Goal: Task Accomplishment & Management: Manage account settings

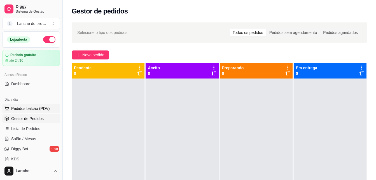
scroll to position [34, 0]
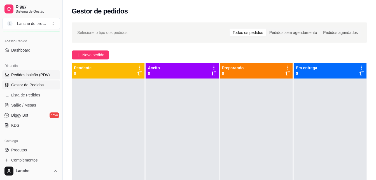
click at [39, 77] on span "Pedidos balcão (PDV)" at bounding box center [30, 75] width 39 height 6
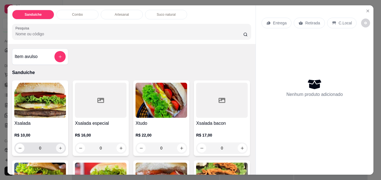
click at [56, 144] on button "increase-product-quantity" at bounding box center [60, 148] width 9 height 9
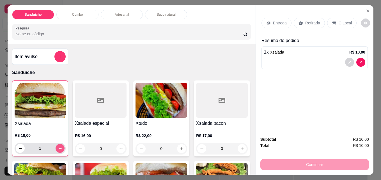
click at [55, 144] on button "increase-product-quantity" at bounding box center [59, 148] width 9 height 9
click at [56, 144] on button "increase-product-quantity" at bounding box center [60, 148] width 9 height 9
type input "3"
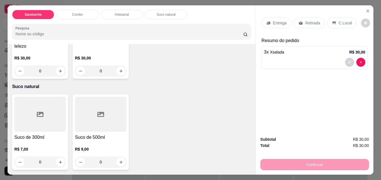
scroll to position [829, 0]
click at [120, 73] on icon "increase-product-quantity" at bounding box center [121, 71] width 4 height 4
type input "1"
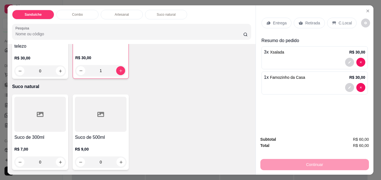
click at [340, 20] on p "C.Local" at bounding box center [344, 23] width 13 height 6
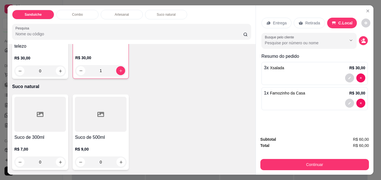
click at [307, 20] on p "Retirada" at bounding box center [312, 23] width 15 height 6
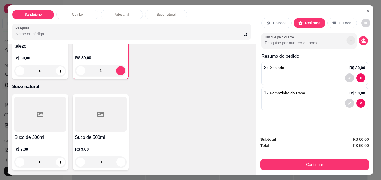
click at [349, 38] on icon "Show suggestions" at bounding box center [350, 40] width 4 height 4
click at [364, 39] on button "decrease-product-quantity" at bounding box center [362, 40] width 9 height 9
click at [360, 38] on icon "decrease-product-quantity" at bounding box center [362, 40] width 5 height 5
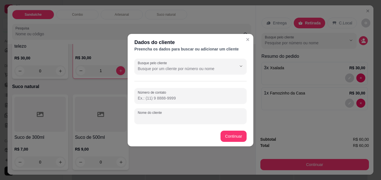
click at [188, 119] on input "Nome do cliente" at bounding box center [190, 118] width 105 height 6
type input "romulo (alface )"
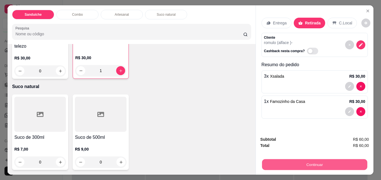
click at [296, 159] on button "Continuar" at bounding box center [314, 164] width 105 height 11
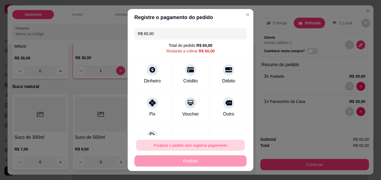
click at [211, 145] on button "Finalizar o pedido sem registrar pagamento" at bounding box center [190, 145] width 109 height 11
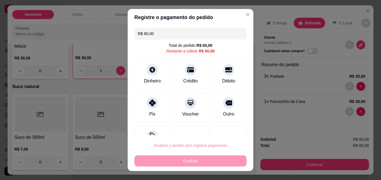
click at [222, 129] on button "Confirmar" at bounding box center [222, 129] width 20 height 8
type input "0"
type input "R$ 0,00"
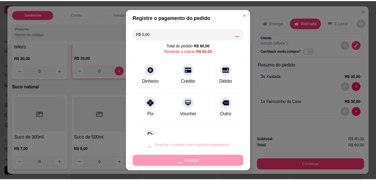
scroll to position [829, 0]
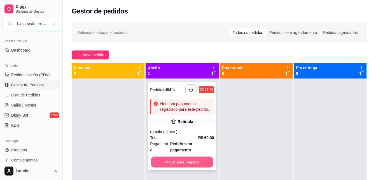
click at [171, 157] on button "Mover para preparo" at bounding box center [182, 162] width 62 height 11
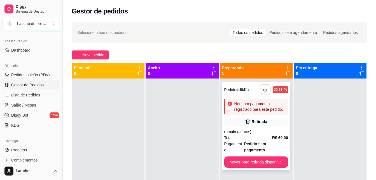
click at [264, 89] on icon "button" at bounding box center [265, 89] width 3 height 1
click at [263, 91] on icon "button" at bounding box center [265, 90] width 4 height 4
click at [25, 74] on span "Pedidos balcão (PDV)" at bounding box center [30, 75] width 39 height 6
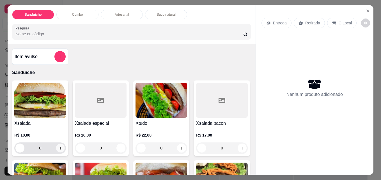
click at [58, 146] on icon "increase-product-quantity" at bounding box center [60, 148] width 4 height 4
type input "1"
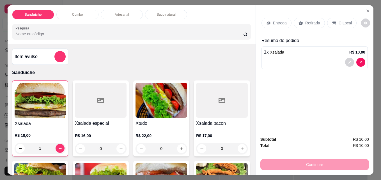
click at [305, 22] on p "Retirada" at bounding box center [312, 23] width 15 height 6
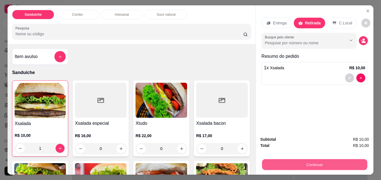
click at [302, 163] on button "Continuar" at bounding box center [314, 164] width 105 height 11
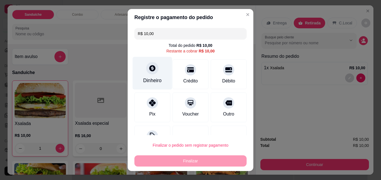
click at [150, 70] on icon at bounding box center [152, 68] width 6 height 6
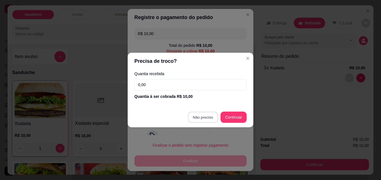
type input "R$ 0,00"
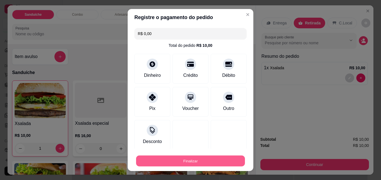
click at [180, 159] on button "Finalizar" at bounding box center [190, 161] width 109 height 11
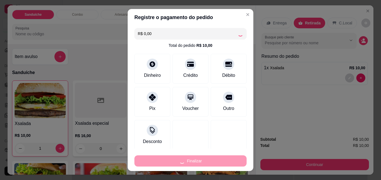
type input "0"
type input "-R$ 10,00"
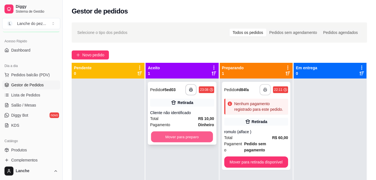
click at [194, 134] on button "Mover para preparo" at bounding box center [182, 136] width 62 height 11
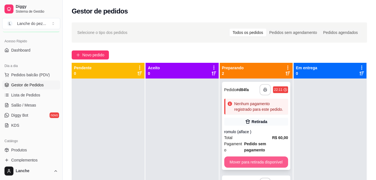
click at [248, 156] on button "Mover para retirada disponível" at bounding box center [256, 161] width 64 height 11
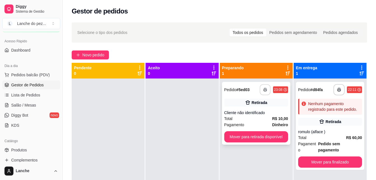
click at [263, 90] on icon "button" at bounding box center [265, 90] width 4 height 4
click at [24, 72] on button "Pedidos balcão (PDV)" at bounding box center [31, 74] width 58 height 9
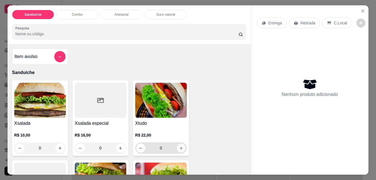
click at [180, 146] on icon "increase-product-quantity" at bounding box center [181, 148] width 4 height 4
type input "1"
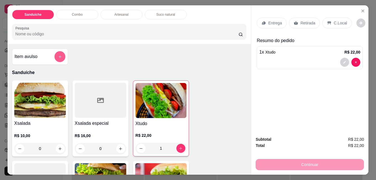
click at [58, 55] on icon "add-separate-item" at bounding box center [60, 57] width 4 height 4
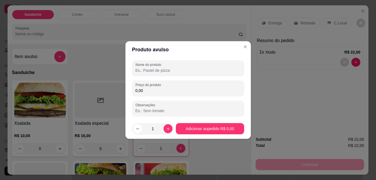
click at [207, 73] on input "Nome do produto" at bounding box center [188, 71] width 105 height 6
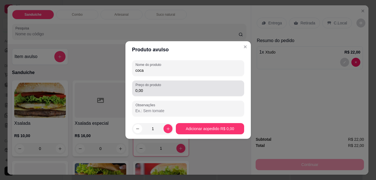
type input "coca"
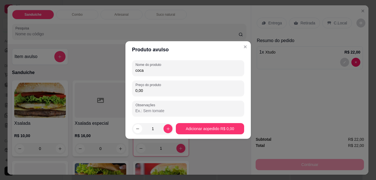
click at [181, 88] on input "0,00" at bounding box center [188, 91] width 105 height 6
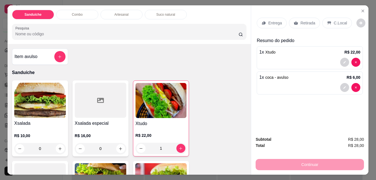
click at [311, 20] on p "Retirada" at bounding box center [308, 23] width 15 height 6
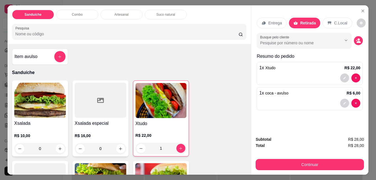
click at [281, 20] on p "Entrega" at bounding box center [275, 23] width 14 height 6
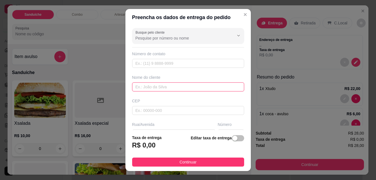
click at [179, 87] on input "text" at bounding box center [188, 86] width 112 height 9
type input "[PERSON_NAME]"
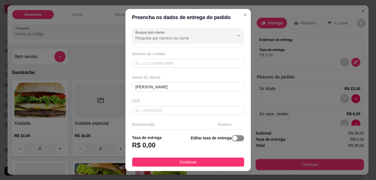
click at [234, 140] on button "button" at bounding box center [238, 138] width 12 height 6
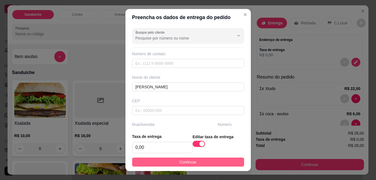
click at [190, 162] on span "Continuar" at bounding box center [188, 162] width 17 height 6
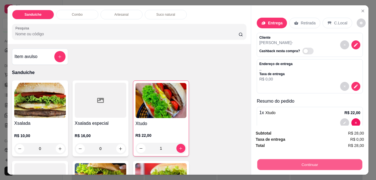
click at [292, 159] on button "Continuar" at bounding box center [309, 164] width 105 height 11
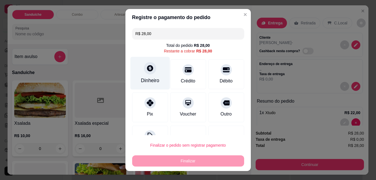
click at [148, 67] on icon at bounding box center [149, 67] width 7 height 7
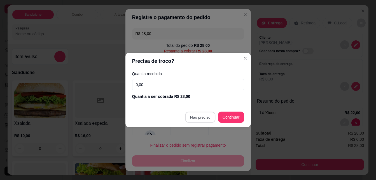
type input "R$ 0,00"
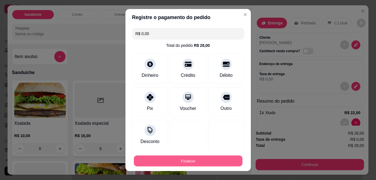
click at [183, 161] on button "Finalizar" at bounding box center [188, 161] width 109 height 11
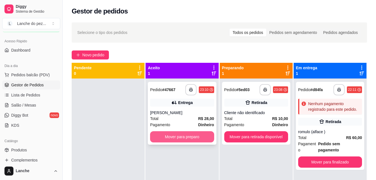
click at [191, 138] on button "Mover para preparo" at bounding box center [182, 136] width 64 height 11
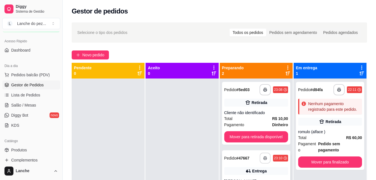
click at [263, 156] on icon "button" at bounding box center [265, 158] width 4 height 4
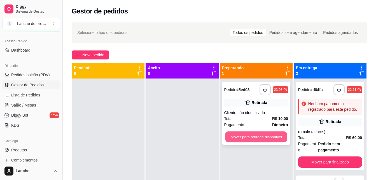
click at [266, 131] on button "Mover para retirada disponível" at bounding box center [256, 136] width 62 height 11
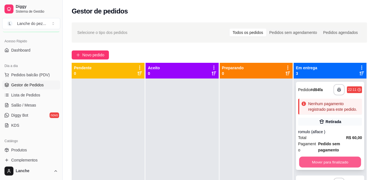
click at [315, 157] on button "Mover para finalizado" at bounding box center [330, 162] width 62 height 11
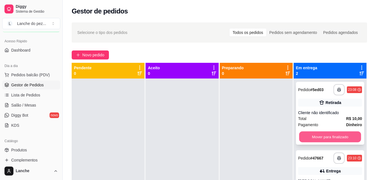
click at [321, 131] on button "Mover para finalizado" at bounding box center [330, 136] width 62 height 11
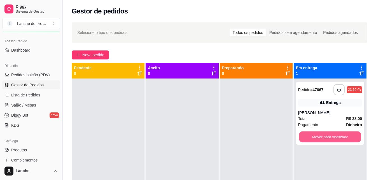
click at [321, 131] on button "Mover para finalizado" at bounding box center [330, 136] width 62 height 11
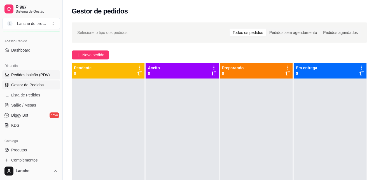
click at [30, 73] on span "Pedidos balcão (PDV)" at bounding box center [30, 75] width 39 height 6
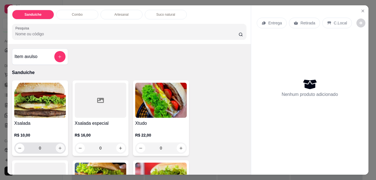
click at [60, 146] on icon "increase-product-quantity" at bounding box center [60, 148] width 4 height 4
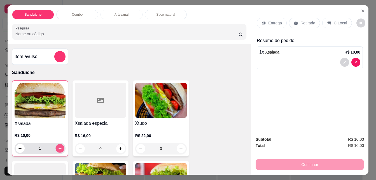
click at [60, 146] on icon "increase-product-quantity" at bounding box center [60, 148] width 4 height 4
type input "3"
click at [61, 51] on button "add-separate-item" at bounding box center [59, 56] width 11 height 11
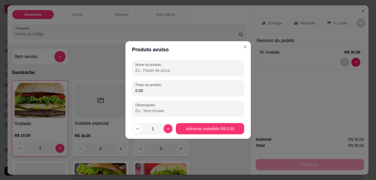
click at [165, 69] on input "Nome do produto" at bounding box center [188, 71] width 105 height 6
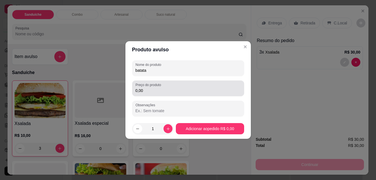
type input "batata"
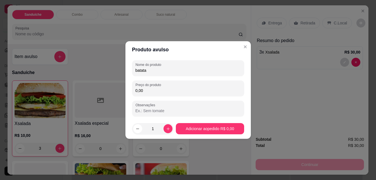
click at [154, 90] on input "0,00" at bounding box center [188, 91] width 105 height 6
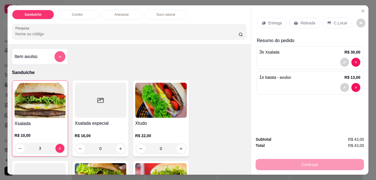
click at [58, 55] on icon "add-separate-item" at bounding box center [60, 57] width 4 height 4
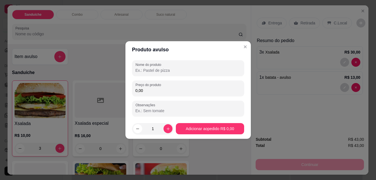
click at [175, 71] on input "Nome do produto" at bounding box center [188, 71] width 105 height 6
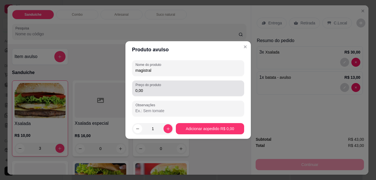
type input "magistral"
click at [175, 88] on input "0,00" at bounding box center [188, 91] width 105 height 6
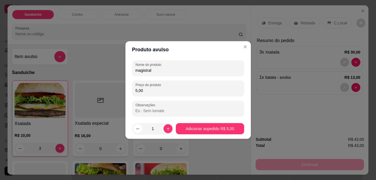
type input "5,00"
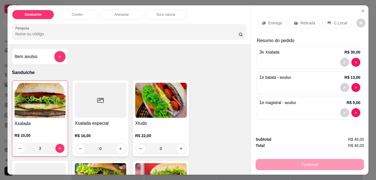
click at [276, 22] on p "Entrega" at bounding box center [275, 23] width 14 height 6
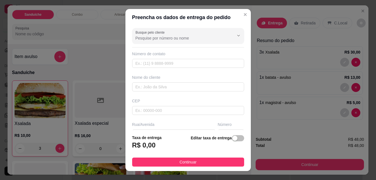
click at [150, 145] on h3 "R$ 0,00" at bounding box center [144, 145] width 24 height 9
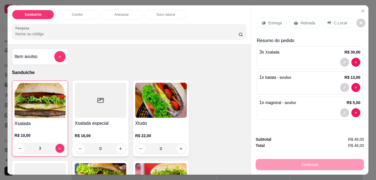
click at [308, 22] on p "Retirada" at bounding box center [308, 23] width 15 height 6
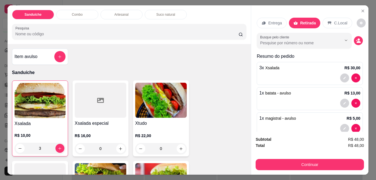
click at [270, 18] on div "Entrega" at bounding box center [272, 23] width 30 height 11
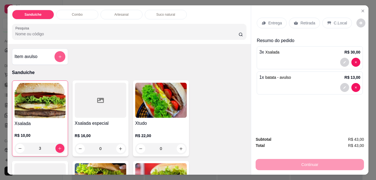
click at [58, 55] on icon "add-separate-item" at bounding box center [60, 57] width 4 height 4
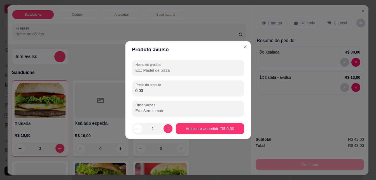
click at [196, 69] on input "Nome do produto" at bounding box center [188, 71] width 105 height 6
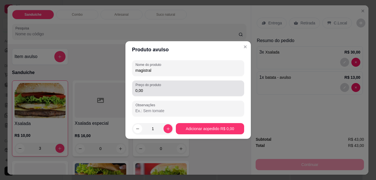
type input "magistral"
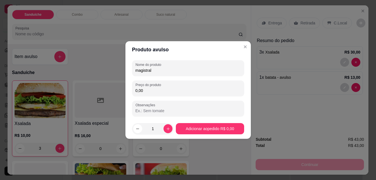
click at [186, 90] on input "0,00" at bounding box center [188, 91] width 105 height 6
type input "7,00"
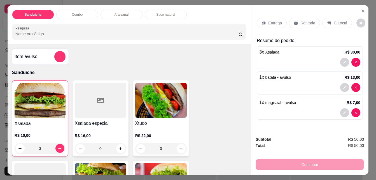
click at [273, 20] on p "Entrega" at bounding box center [275, 23] width 14 height 6
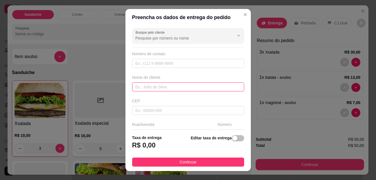
click at [185, 86] on input "text" at bounding box center [188, 86] width 112 height 9
type input "zeyna"
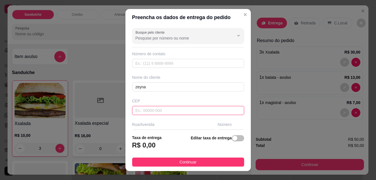
click at [199, 113] on input "text" at bounding box center [188, 110] width 112 height 9
click at [236, 136] on span "button" at bounding box center [238, 138] width 12 height 6
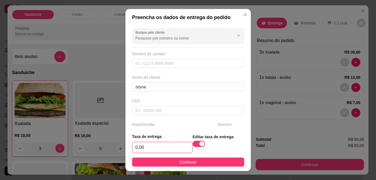
click at [185, 146] on input "0,00" at bounding box center [163, 147] width 60 height 11
type input "3,00"
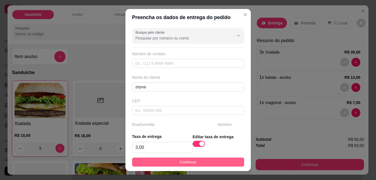
click at [180, 162] on span "Continuar" at bounding box center [188, 162] width 17 height 6
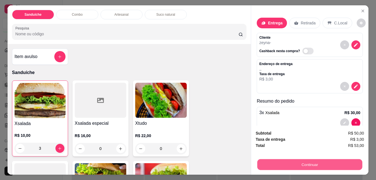
click at [308, 163] on button "Continuar" at bounding box center [309, 164] width 105 height 11
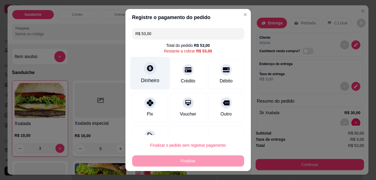
click at [152, 76] on div "Dinheiro" at bounding box center [150, 73] width 40 height 33
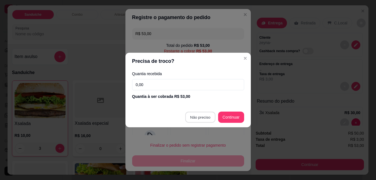
type input "R$ 0,00"
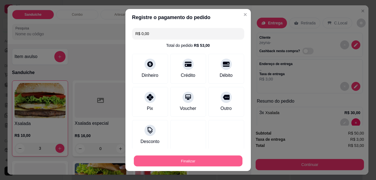
click at [188, 161] on button "Finalizar" at bounding box center [188, 161] width 109 height 11
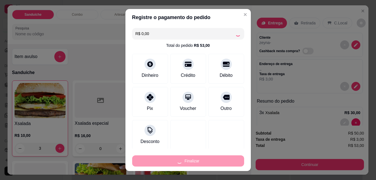
type input "0"
type input "-R$ 53,00"
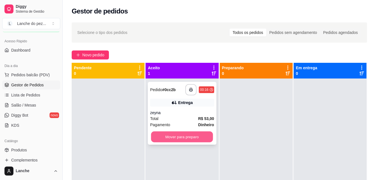
click at [176, 136] on button "Mover para preparo" at bounding box center [182, 136] width 62 height 11
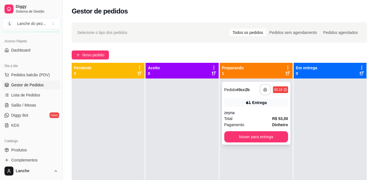
click at [264, 89] on icon "button" at bounding box center [265, 90] width 4 height 4
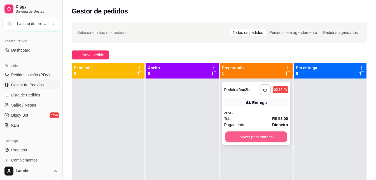
click at [254, 136] on button "Mover para entrega" at bounding box center [256, 136] width 62 height 11
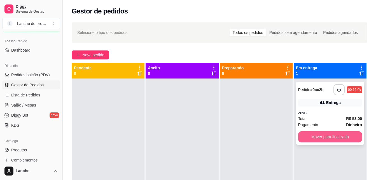
click at [351, 138] on button "Mover para finalizado" at bounding box center [330, 136] width 64 height 11
